Goal: Task Accomplishment & Management: Use online tool/utility

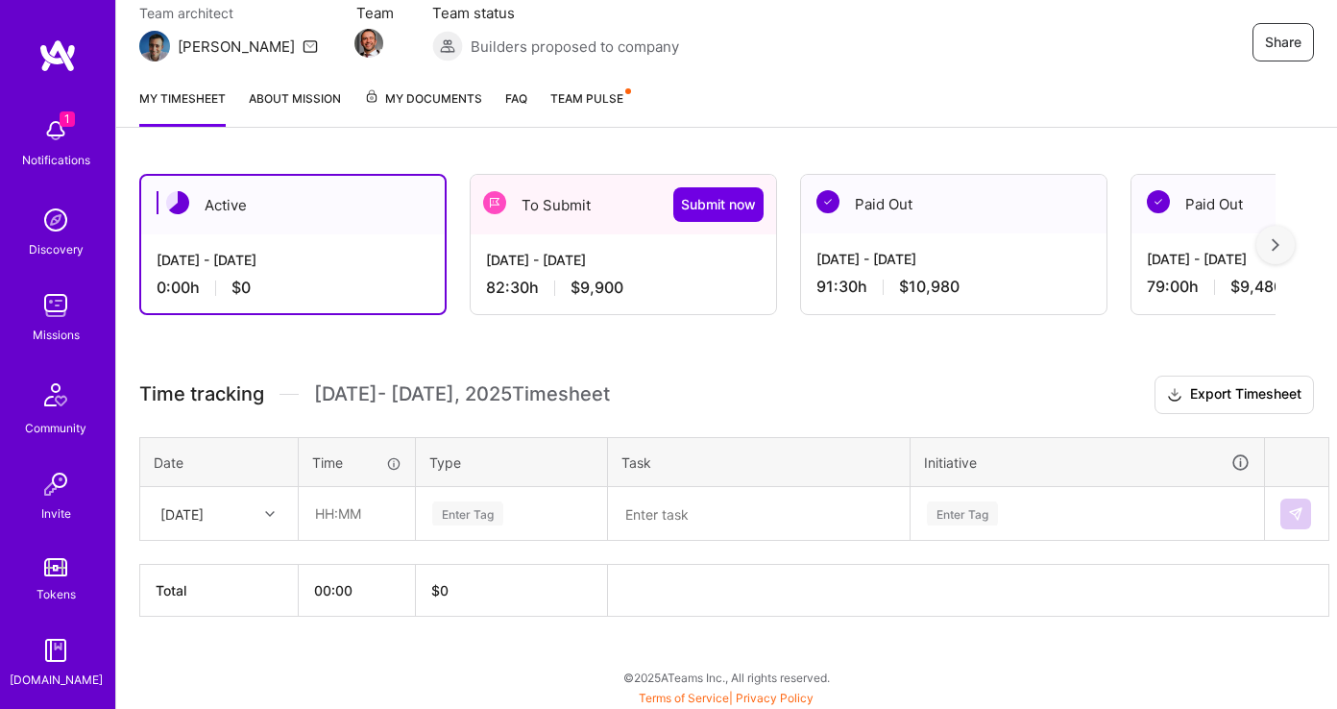
scroll to position [181, 0]
click at [574, 224] on div "To Submit Submit now" at bounding box center [623, 204] width 305 height 60
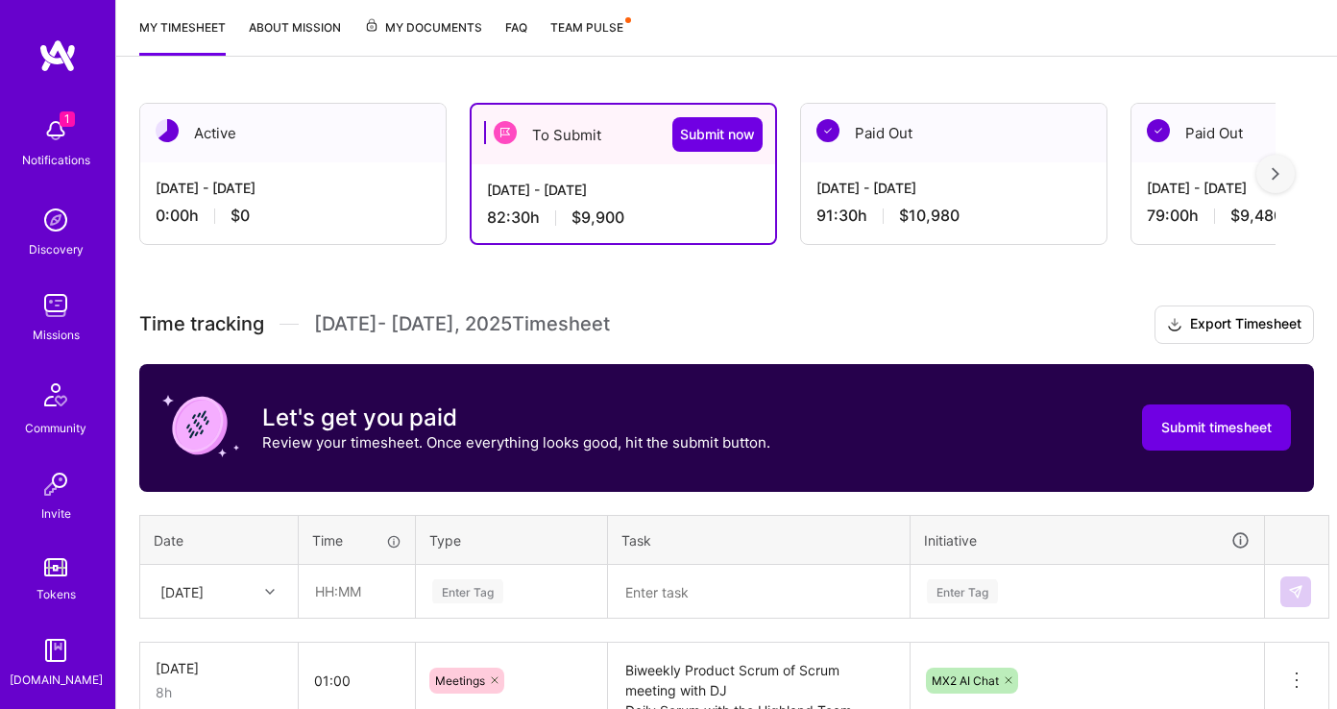
scroll to position [243, 0]
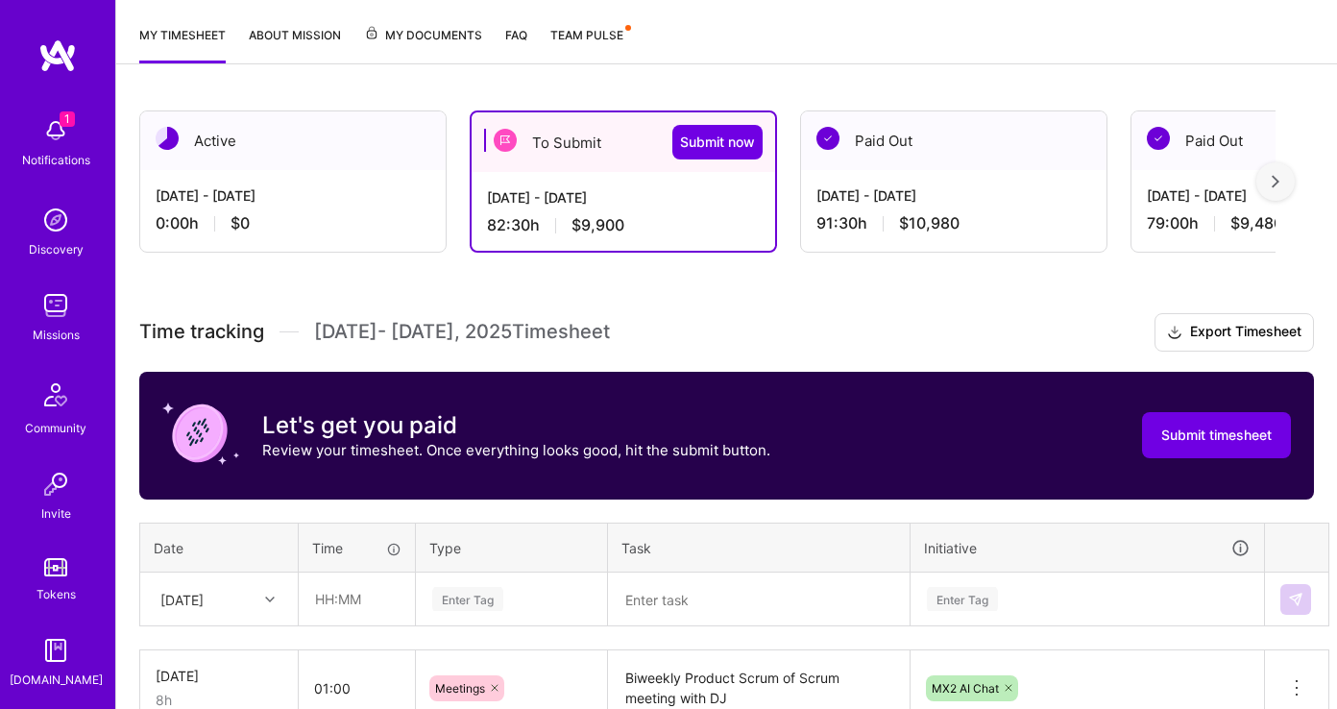
click at [55, 125] on img at bounding box center [55, 130] width 38 height 38
click at [55, 125] on div "1 Notifications Discovery Missions Community Invite Tokens [DOMAIN_NAME]" at bounding box center [57, 399] width 115 height 582
click at [55, 125] on img at bounding box center [55, 130] width 38 height 38
click at [55, 125] on div "1 Notifications Discovery Missions Community Invite Tokens [DOMAIN_NAME]" at bounding box center [57, 399] width 115 height 582
click at [55, 125] on img at bounding box center [55, 130] width 38 height 38
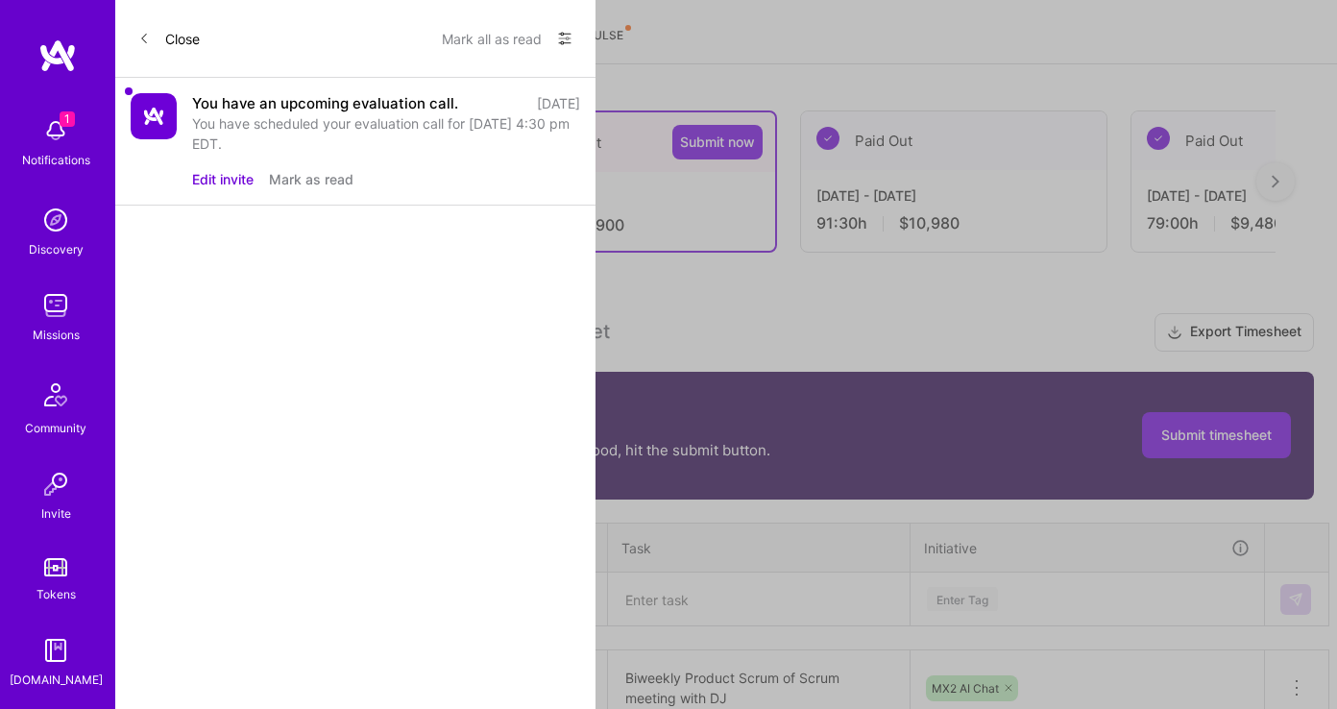
click at [327, 178] on button "Mark as read" at bounding box center [311, 179] width 85 height 20
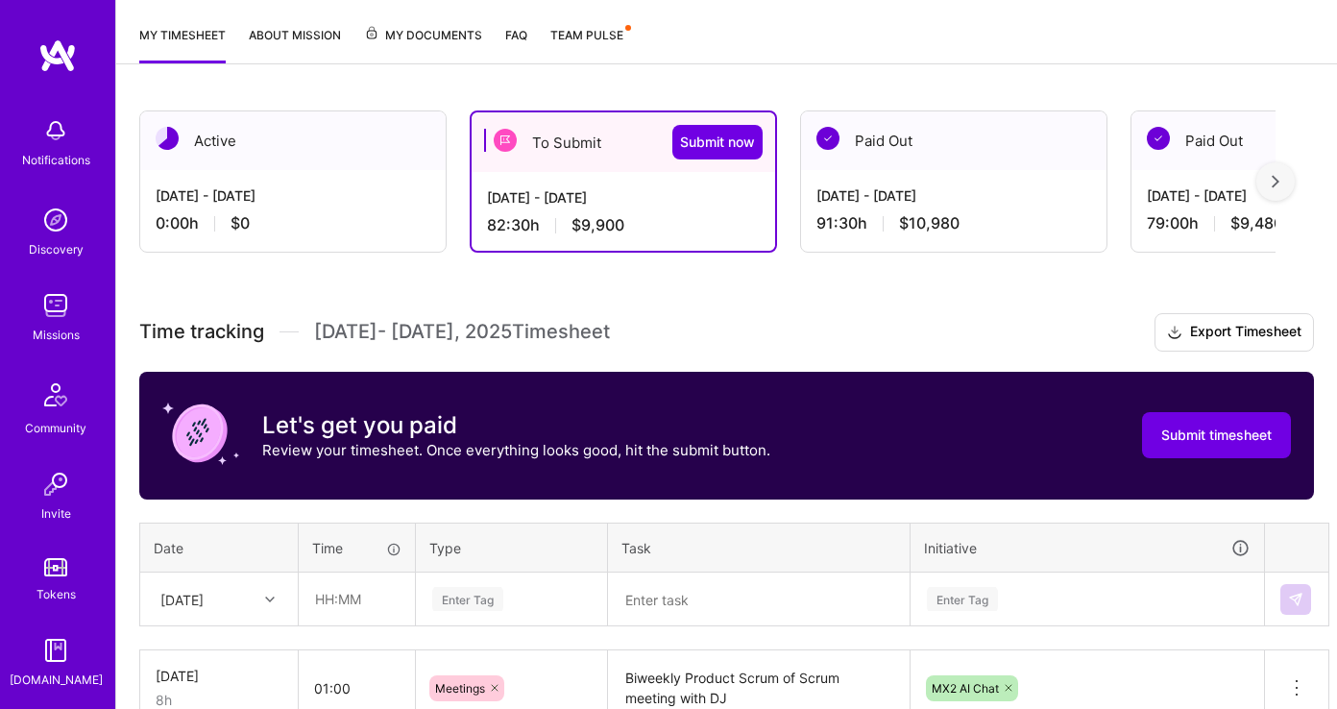
click at [60, 302] on img at bounding box center [55, 305] width 38 height 38
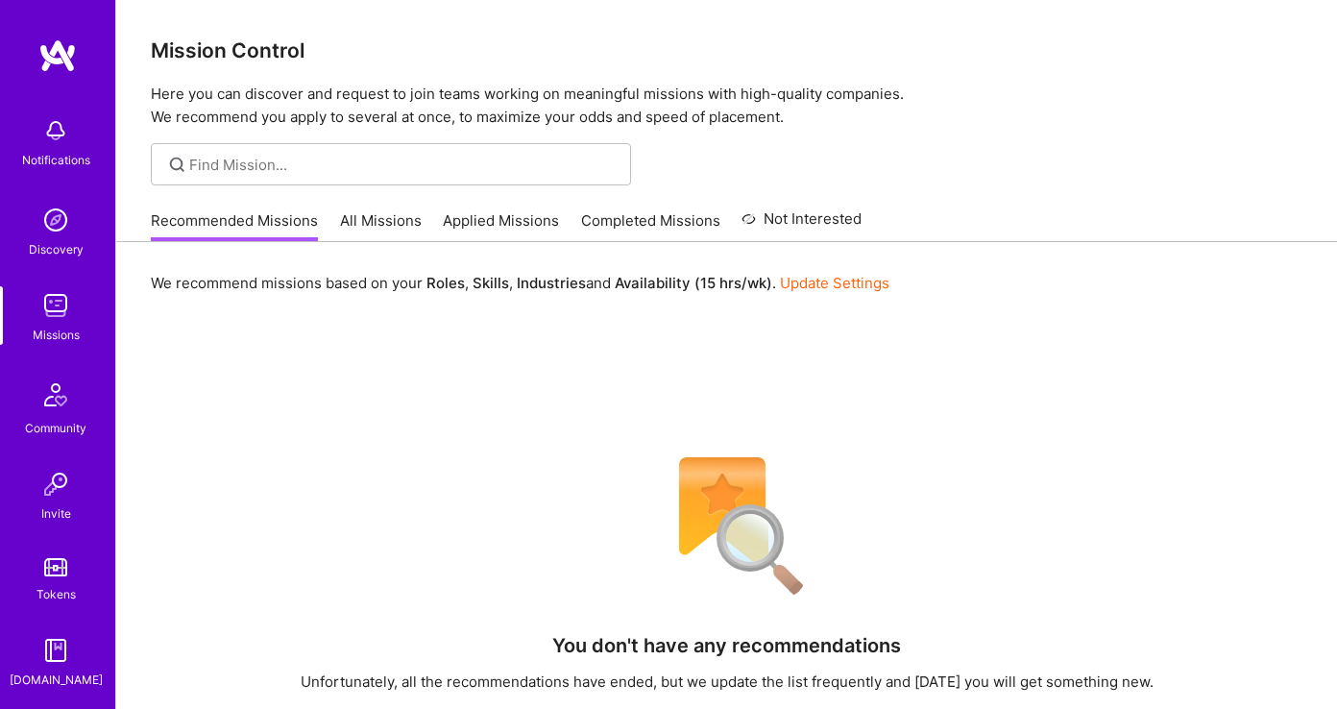
click at [379, 225] on link "All Missions" at bounding box center [381, 226] width 82 height 32
